Goal: Register for event/course

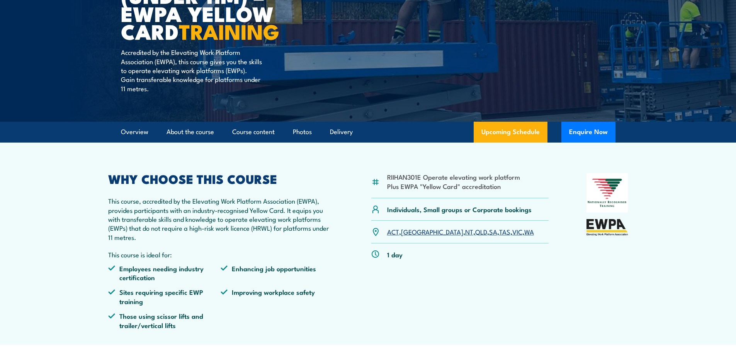
scroll to position [155, 0]
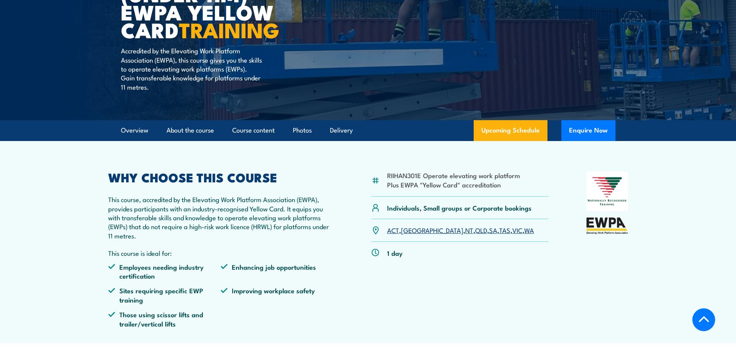
click at [475, 231] on link "QLD" at bounding box center [481, 229] width 12 height 9
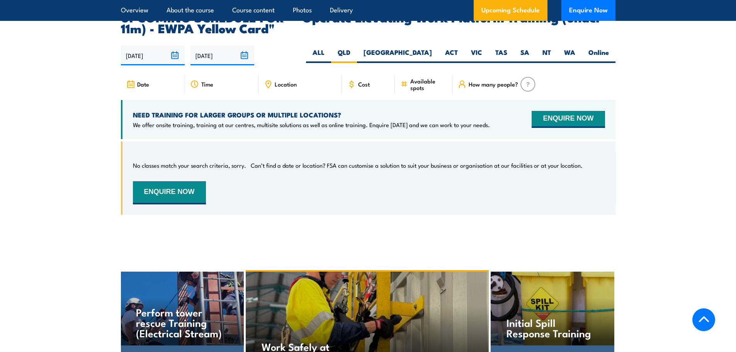
scroll to position [1214, 0]
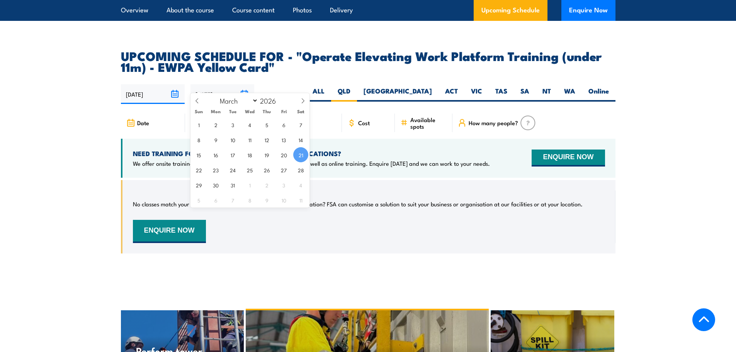
click at [215, 84] on input "[DATE]" at bounding box center [223, 94] width 64 height 20
click at [436, 206] on div "No classes match your search criteria, sorry. Can’t find a date or location? FS…" at bounding box center [369, 217] width 472 height 53
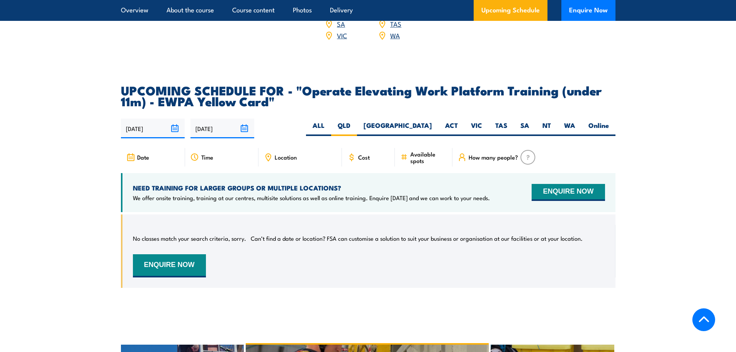
scroll to position [1176, 0]
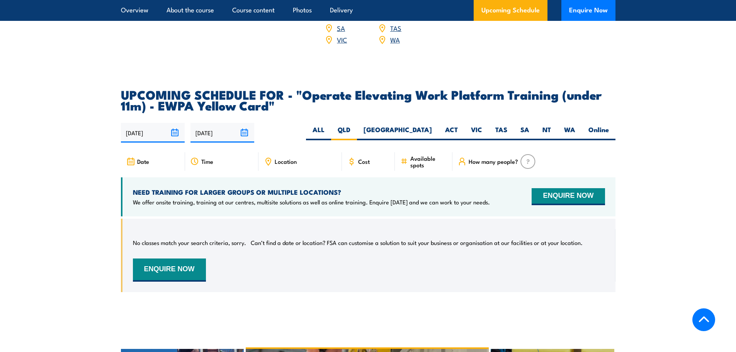
click at [244, 123] on input "21/03/2026" at bounding box center [223, 133] width 64 height 20
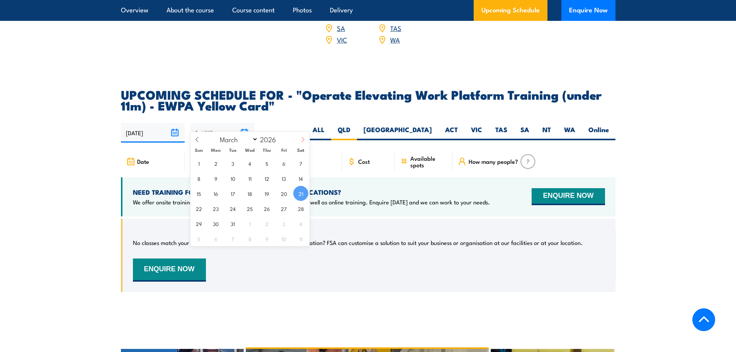
click at [303, 141] on icon at bounding box center [302, 139] width 3 height 5
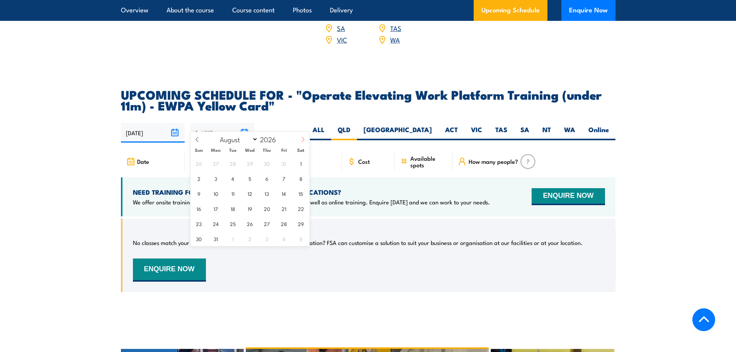
click at [303, 141] on icon at bounding box center [302, 139] width 3 height 5
select select "8"
click at [232, 211] on span "22" at bounding box center [232, 208] width 15 height 15
type input "22/09/2026"
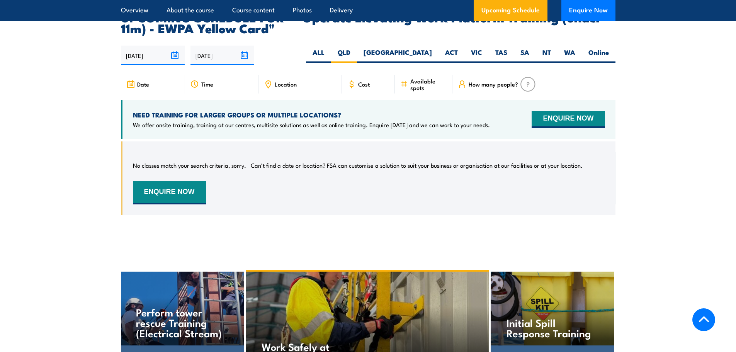
scroll to position [1214, 0]
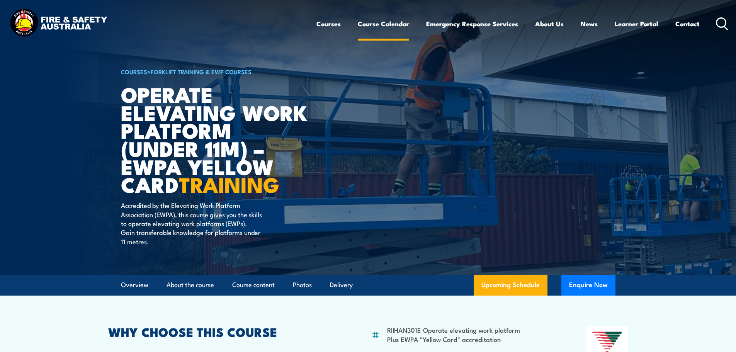
click at [370, 24] on link "Course Calendar" at bounding box center [383, 24] width 51 height 20
click at [389, 27] on link "Course Calendar" at bounding box center [383, 24] width 51 height 20
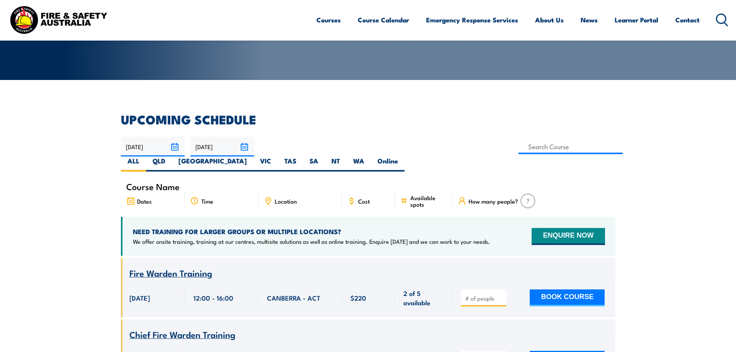
scroll to position [193, 0]
